Goal: Communication & Community: Answer question/provide support

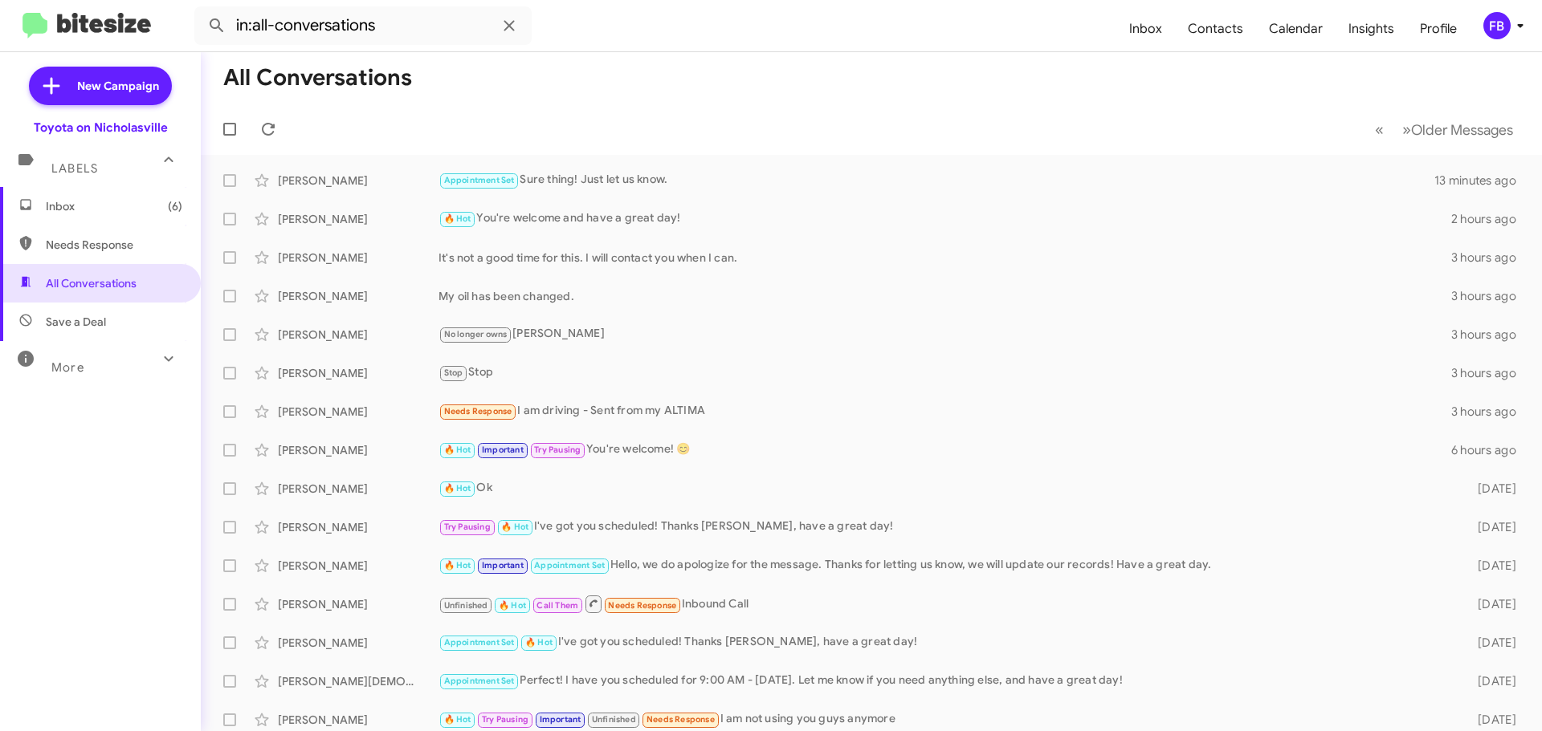
click at [151, 204] on span "Inbox (6)" at bounding box center [114, 206] width 137 height 16
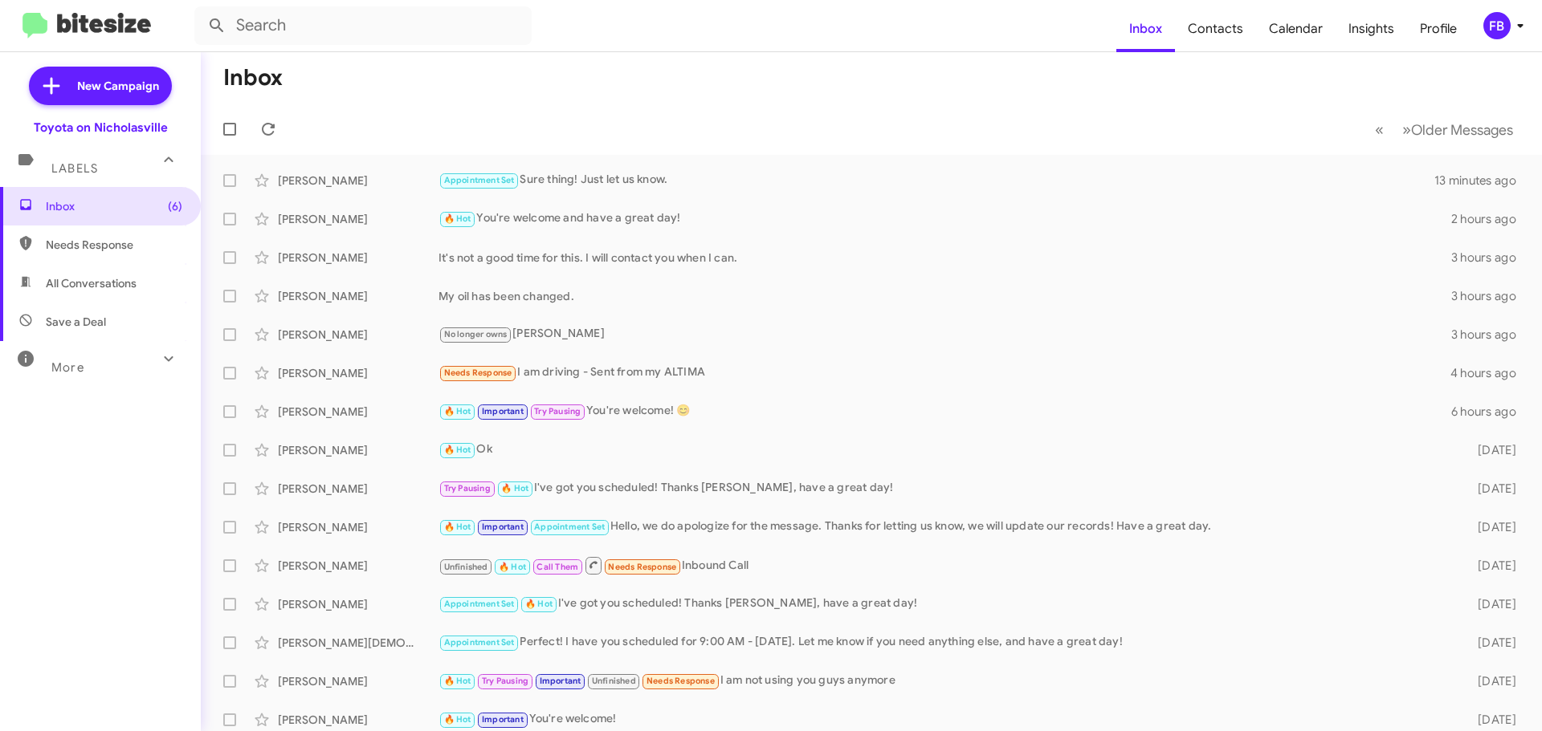
click at [134, 275] on span "All Conversations" at bounding box center [91, 283] width 91 height 16
type input "in:all-conversations"
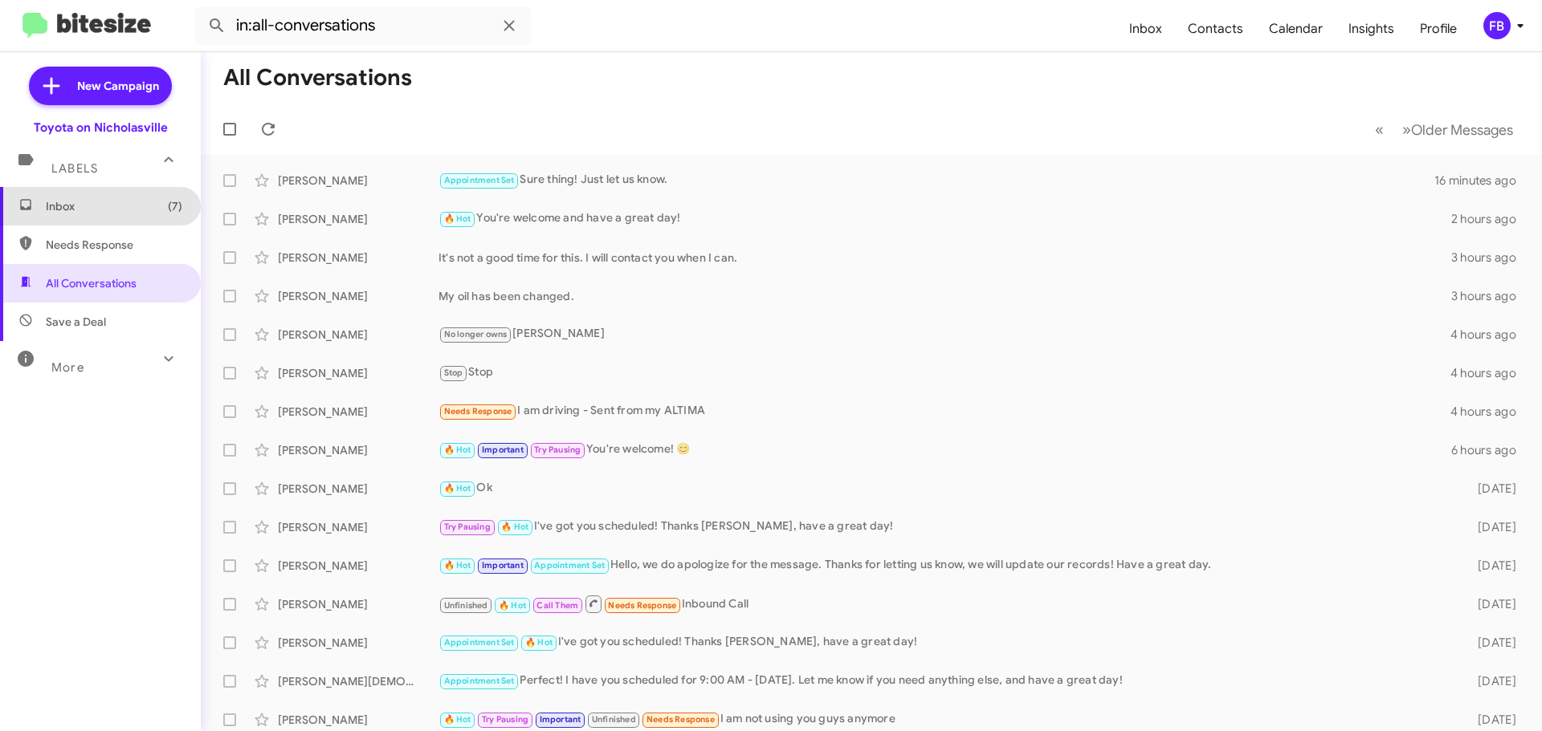
click at [112, 214] on span "Inbox (7)" at bounding box center [114, 206] width 137 height 16
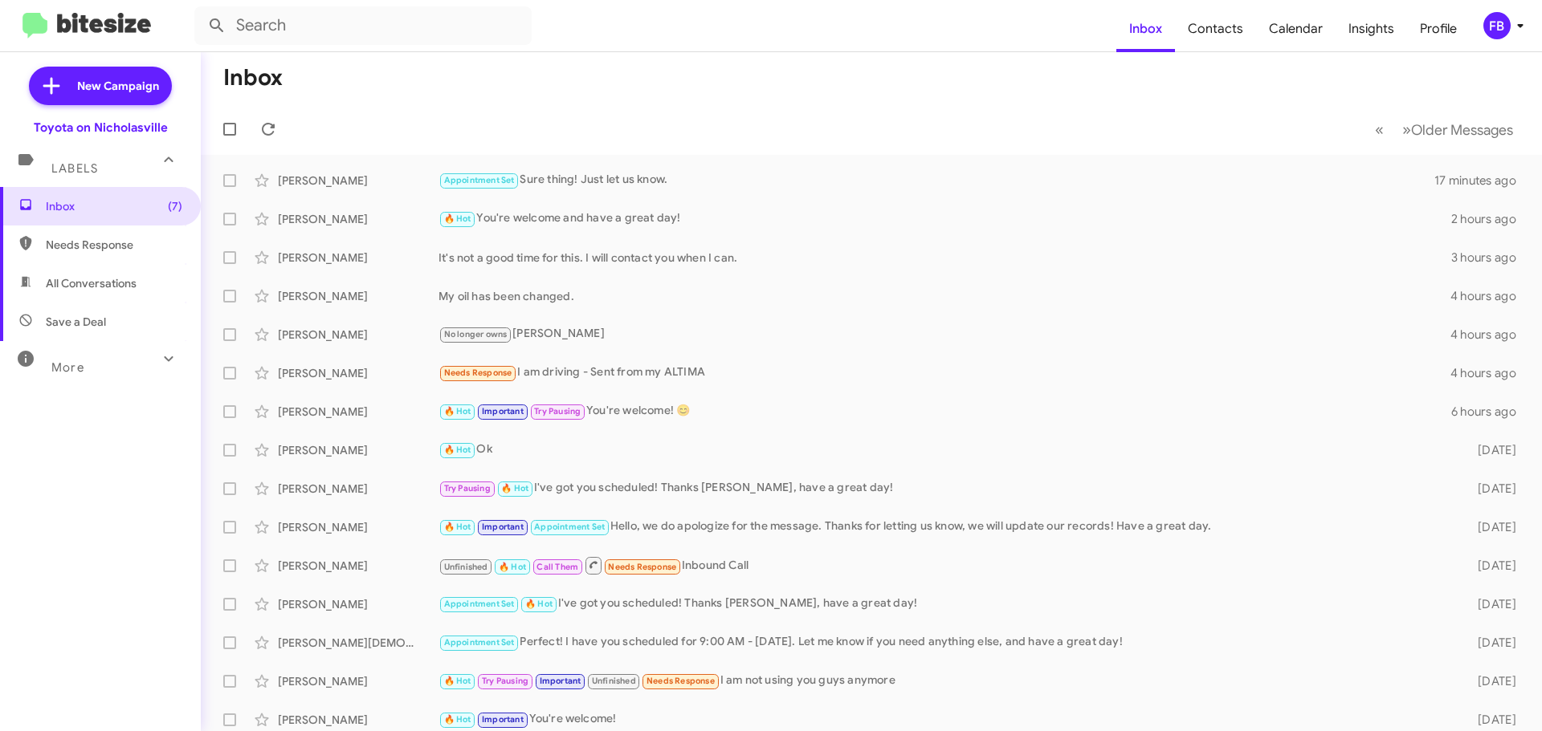
click at [104, 283] on span "All Conversations" at bounding box center [91, 283] width 91 height 16
type input "in:all-conversations"
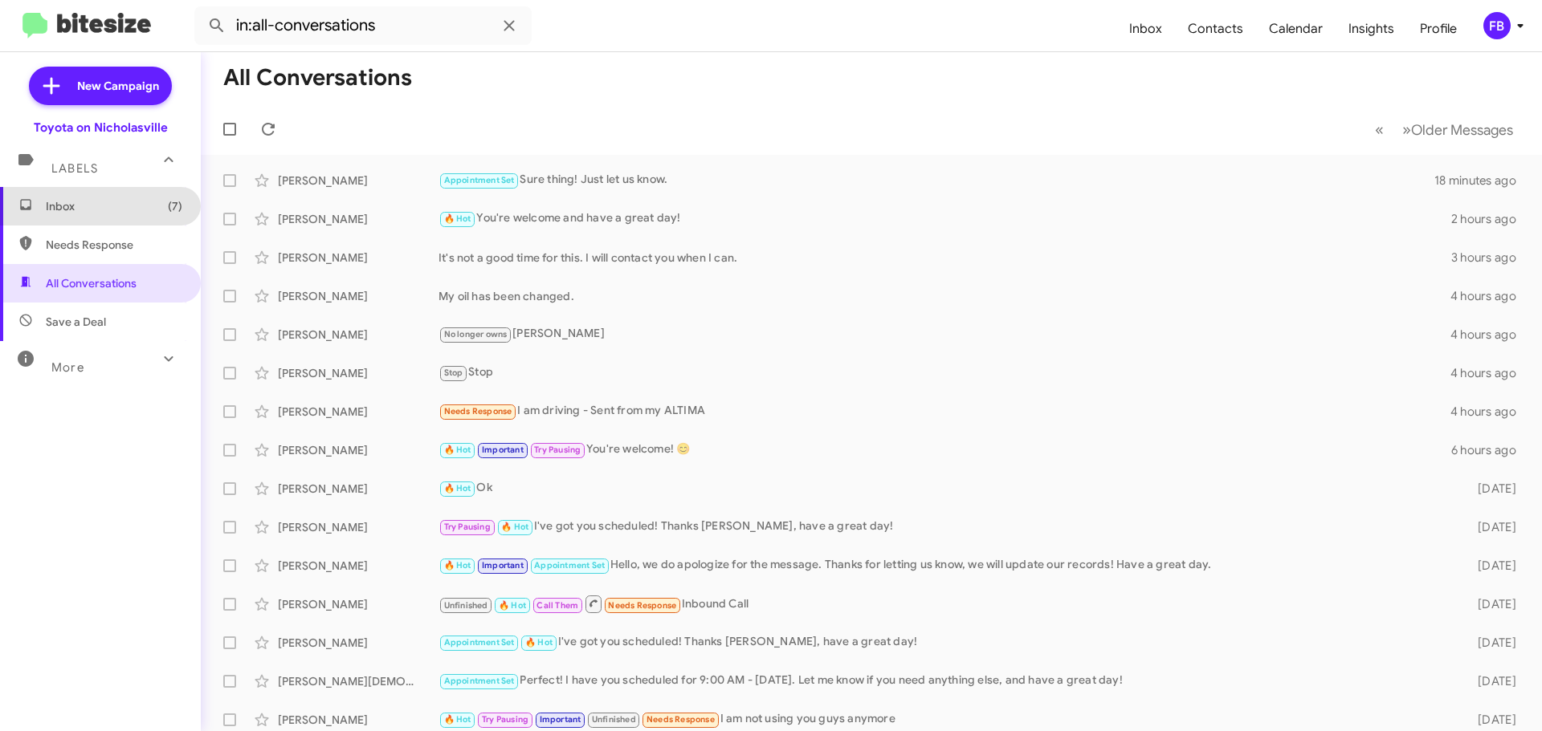
click at [100, 211] on span "Inbox (7)" at bounding box center [114, 206] width 137 height 16
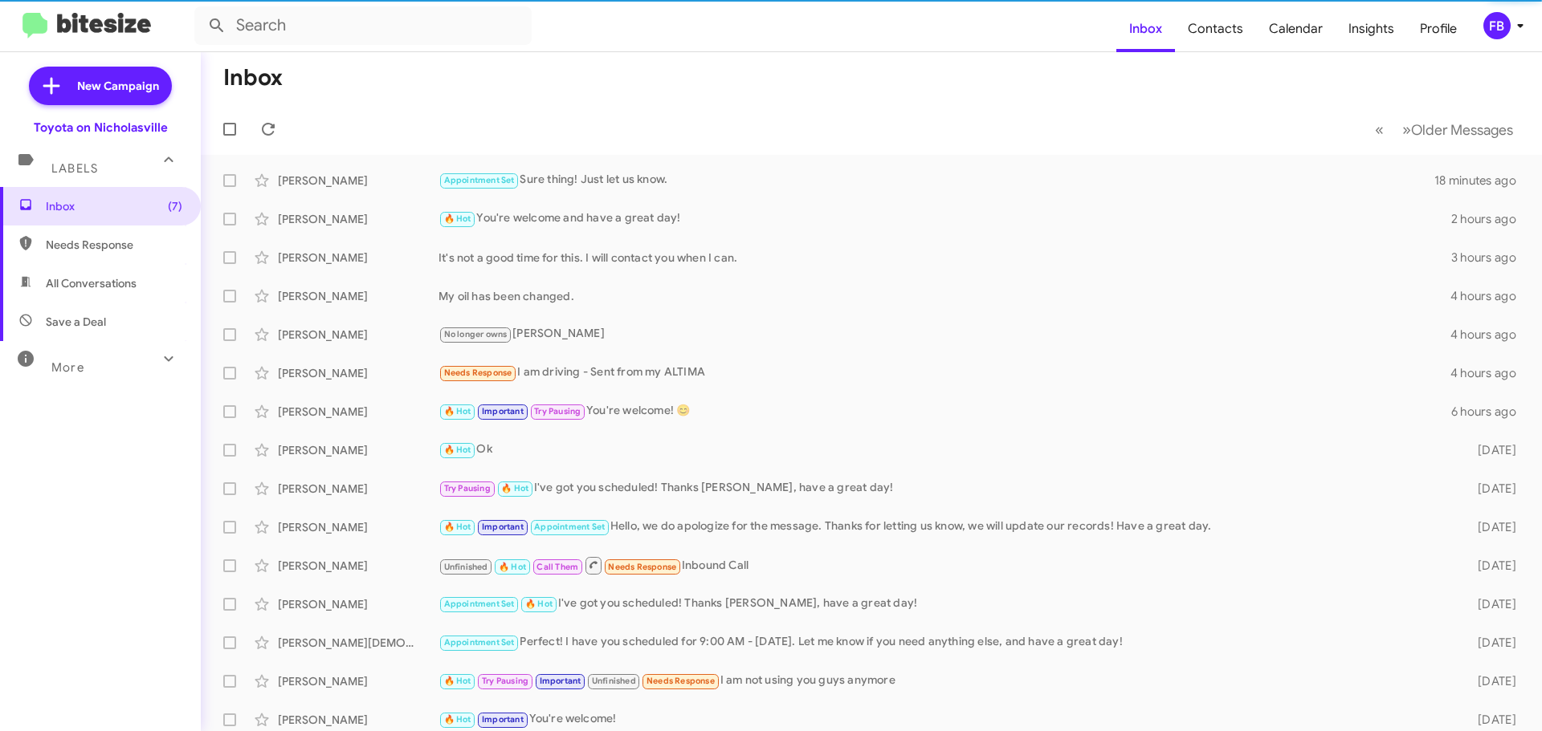
click at [104, 278] on span "All Conversations" at bounding box center [91, 283] width 91 height 16
type input "in:all-conversations"
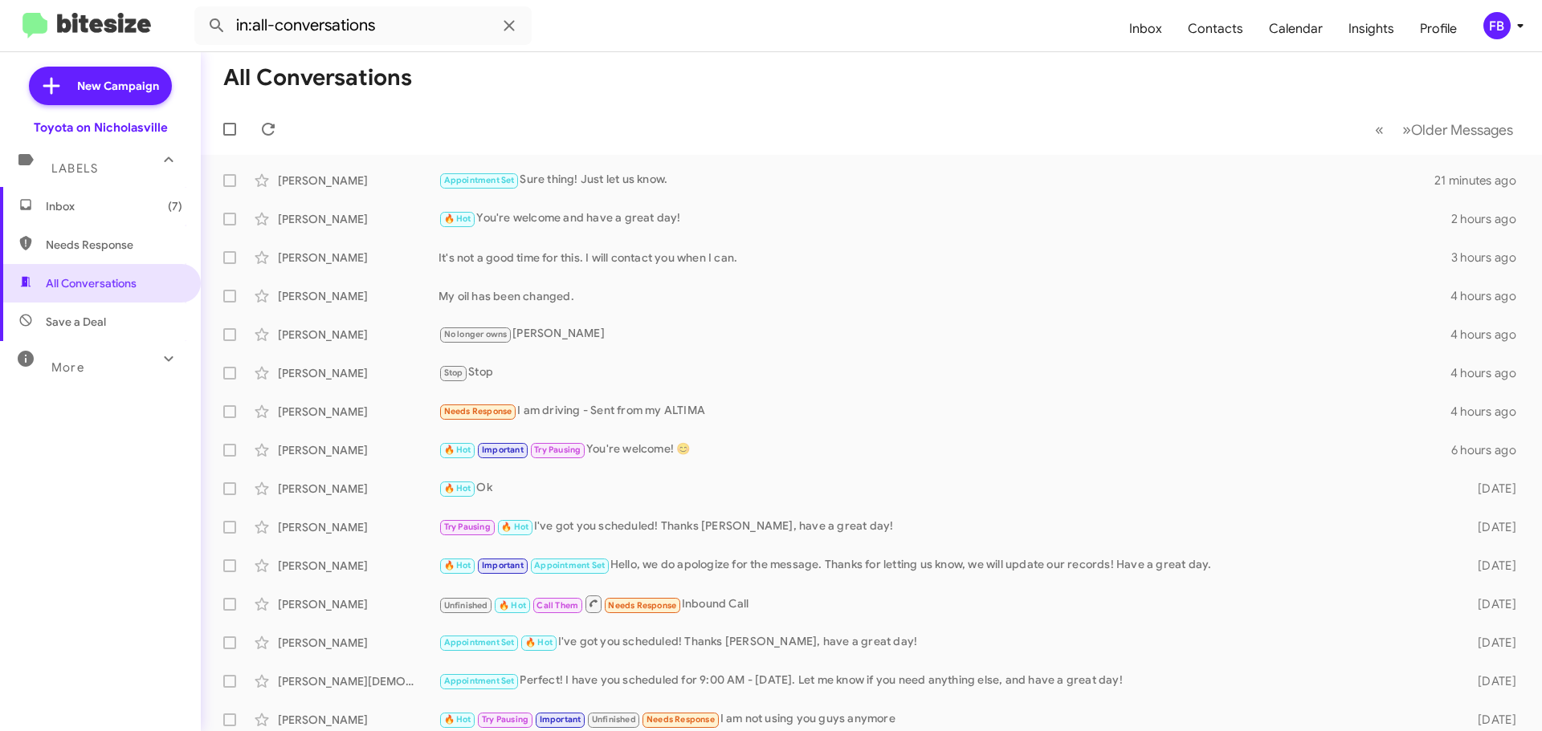
click at [137, 206] on span "Inbox (7)" at bounding box center [114, 206] width 137 height 16
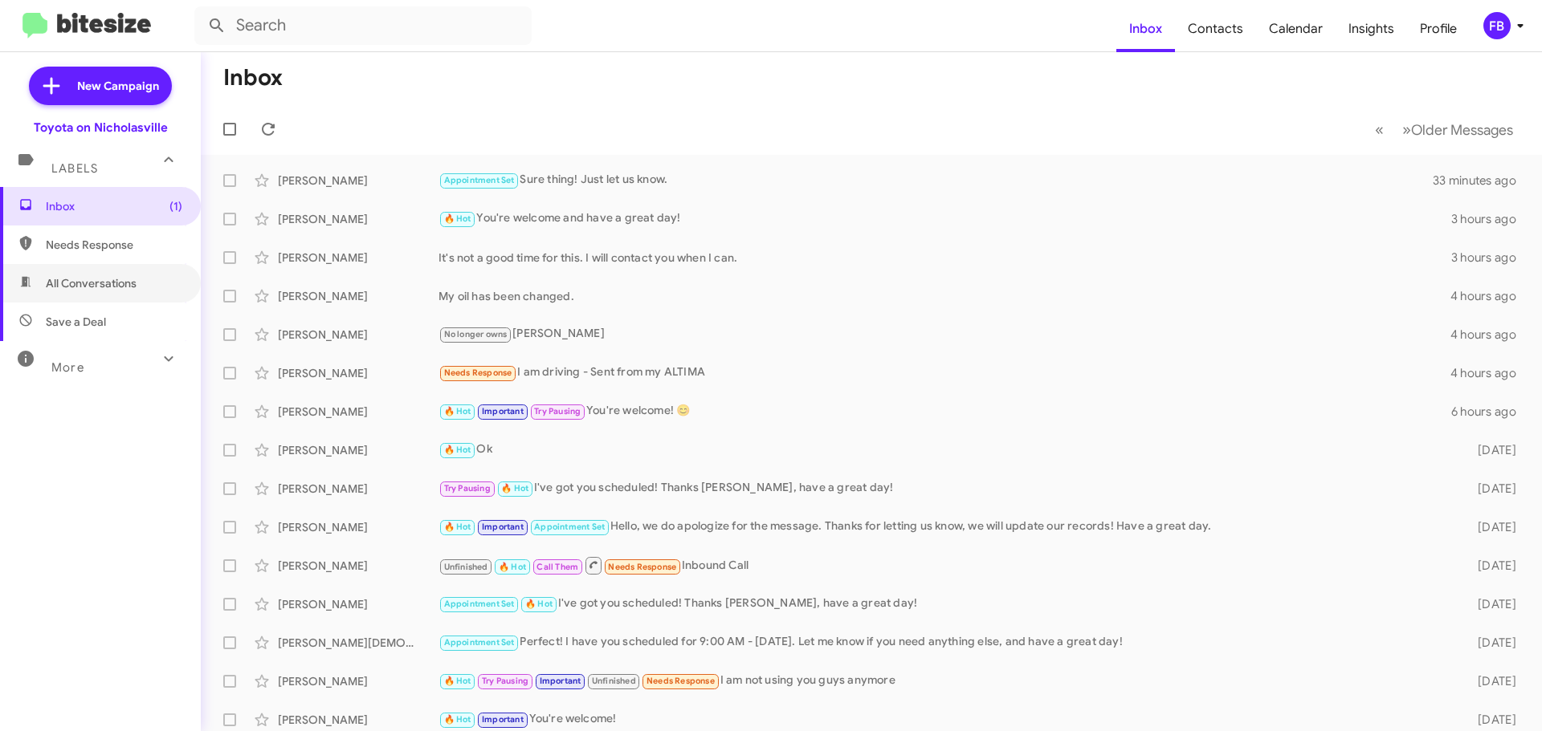
drag, startPoint x: 71, startPoint y: 283, endPoint x: 52, endPoint y: 254, distance: 35.0
click at [71, 283] on span "All Conversations" at bounding box center [91, 283] width 91 height 16
type input "in:all-conversations"
